Goal: Find specific page/section: Find specific page/section

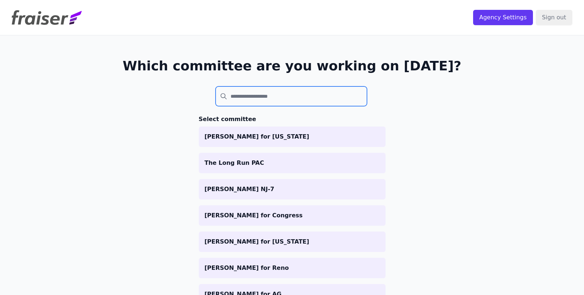
click at [234, 97] on input "search" at bounding box center [291, 96] width 152 height 20
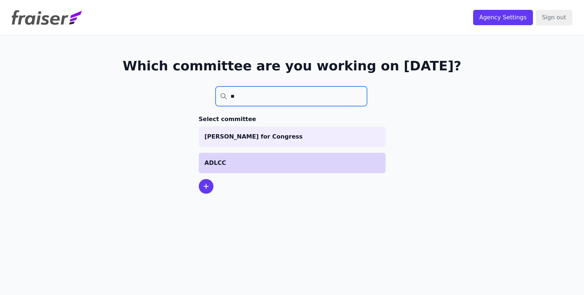
type input "**"
click at [231, 159] on p "ADLCC" at bounding box center [291, 163] width 175 height 9
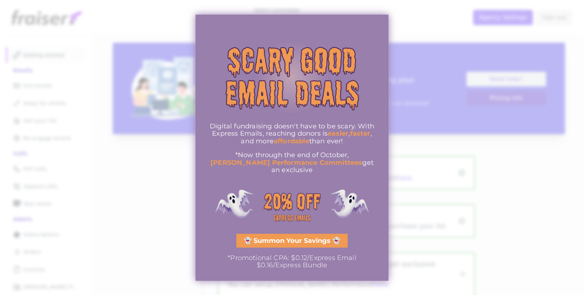
click at [375, 31] on img "information" at bounding box center [291, 77] width 171 height 102
click at [419, 220] on div at bounding box center [292, 147] width 584 height 295
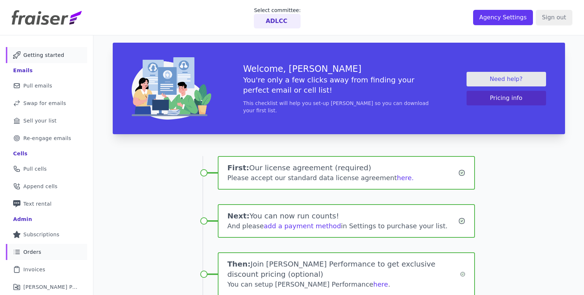
click at [36, 252] on span "Orders" at bounding box center [32, 251] width 18 height 7
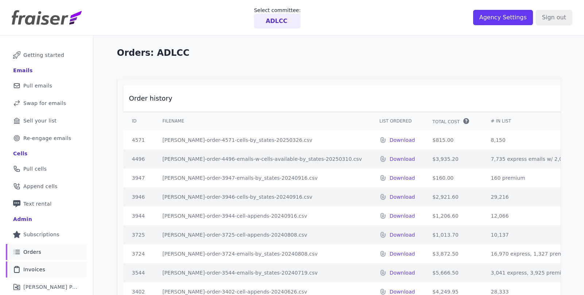
click at [31, 267] on span "Invoices" at bounding box center [34, 269] width 22 height 7
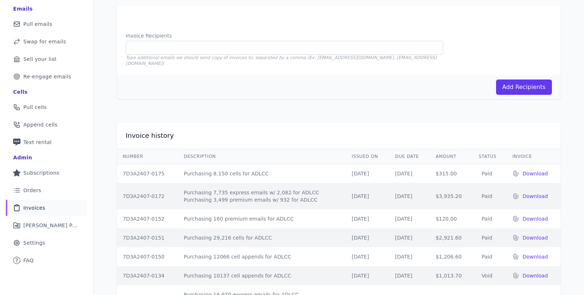
scroll to position [64, 0]
